Goal: Find specific page/section: Find specific page/section

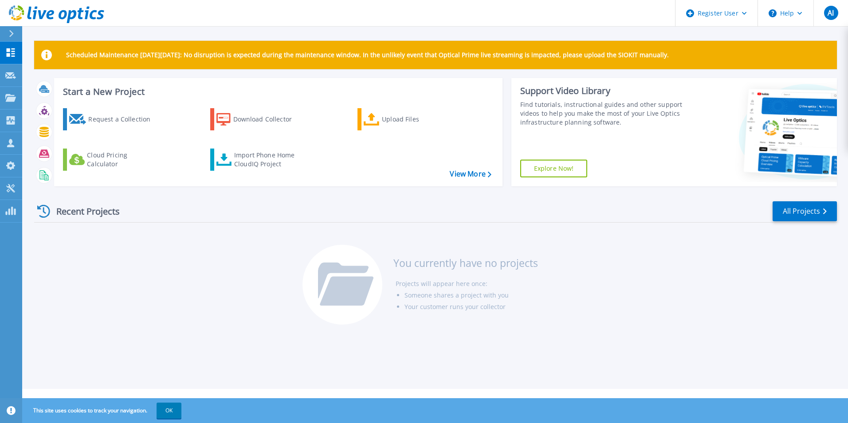
click at [8, 30] on div at bounding box center [15, 33] width 14 height 15
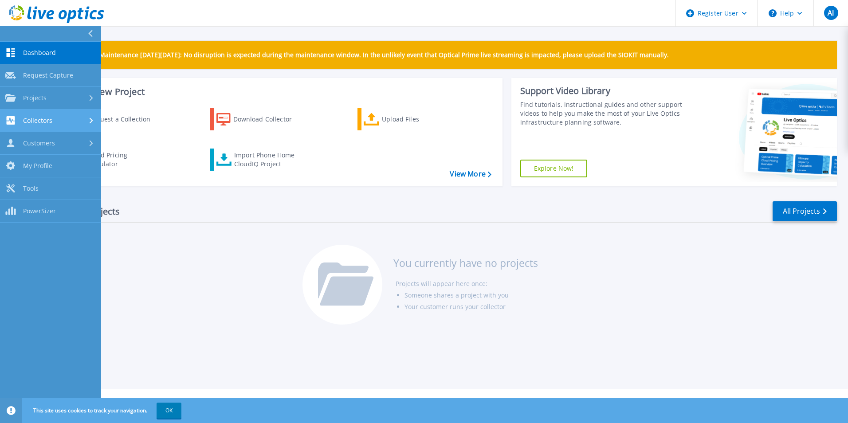
click at [46, 120] on span "Collectors" at bounding box center [37, 121] width 29 height 8
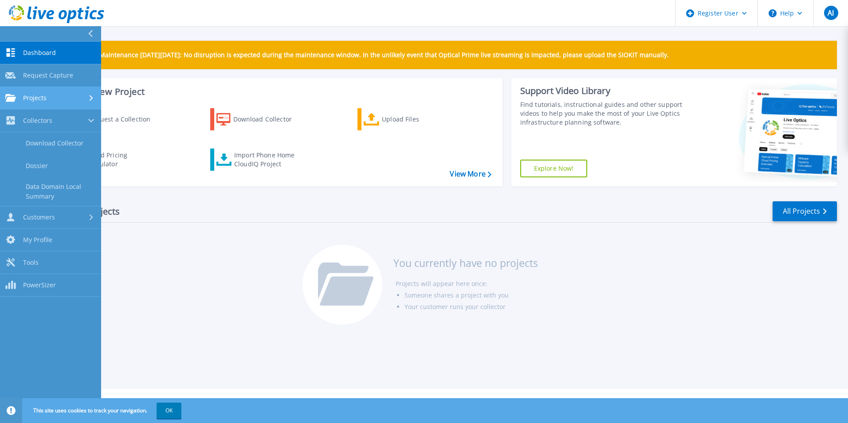
click at [46, 102] on link "Projects Projects" at bounding box center [50, 98] width 101 height 23
click at [64, 115] on link "Search Projects" at bounding box center [50, 121] width 101 height 23
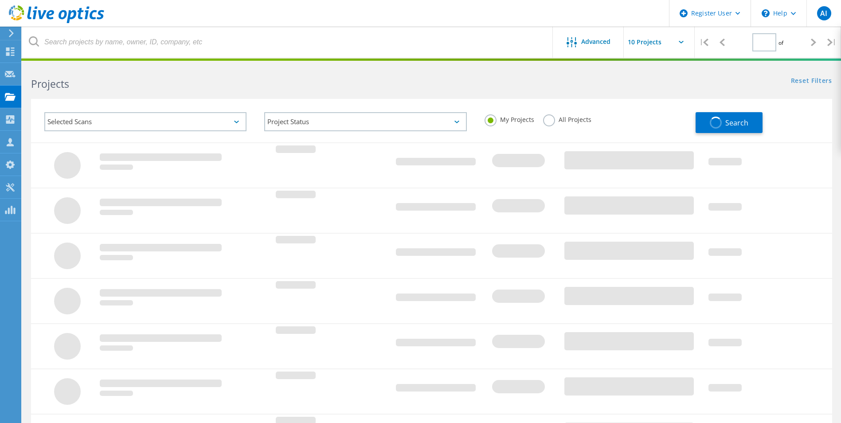
type input "1"
click at [560, 119] on label "All Projects" at bounding box center [567, 118] width 48 height 8
click at [0, 0] on input "All Projects" at bounding box center [0, 0] width 0 height 0
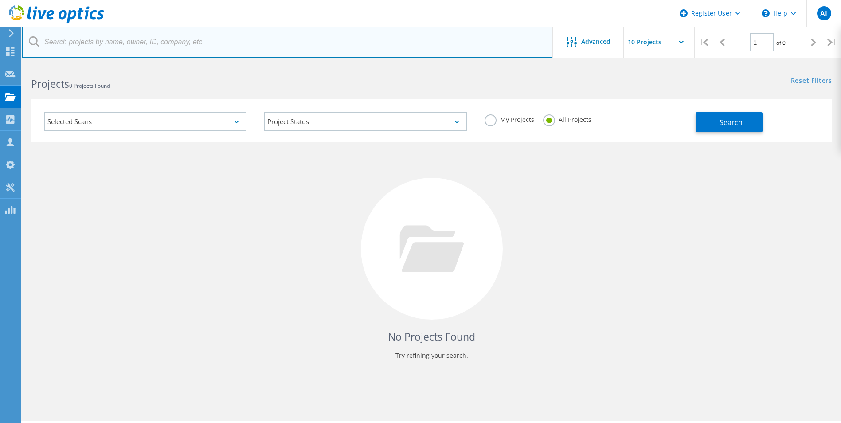
click at [172, 37] on input "text" at bounding box center [287, 42] width 531 height 31
type input "isilon"
